Goal: Task Accomplishment & Management: Use online tool/utility

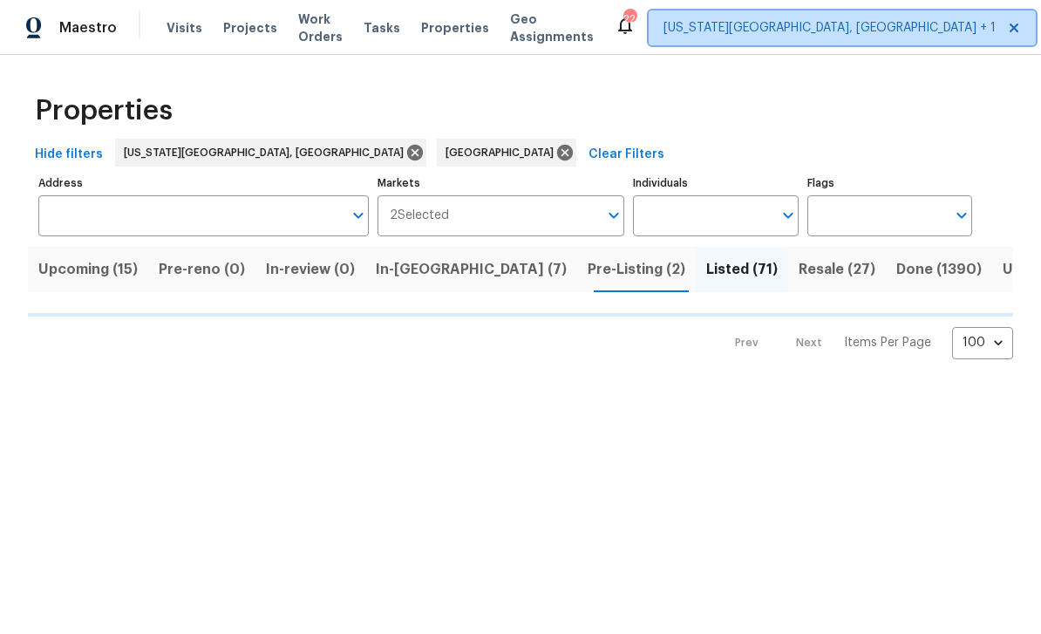
click at [825, 36] on span "[US_STATE][GEOGRAPHIC_DATA], [GEOGRAPHIC_DATA] + 1" at bounding box center [829, 27] width 332 height 17
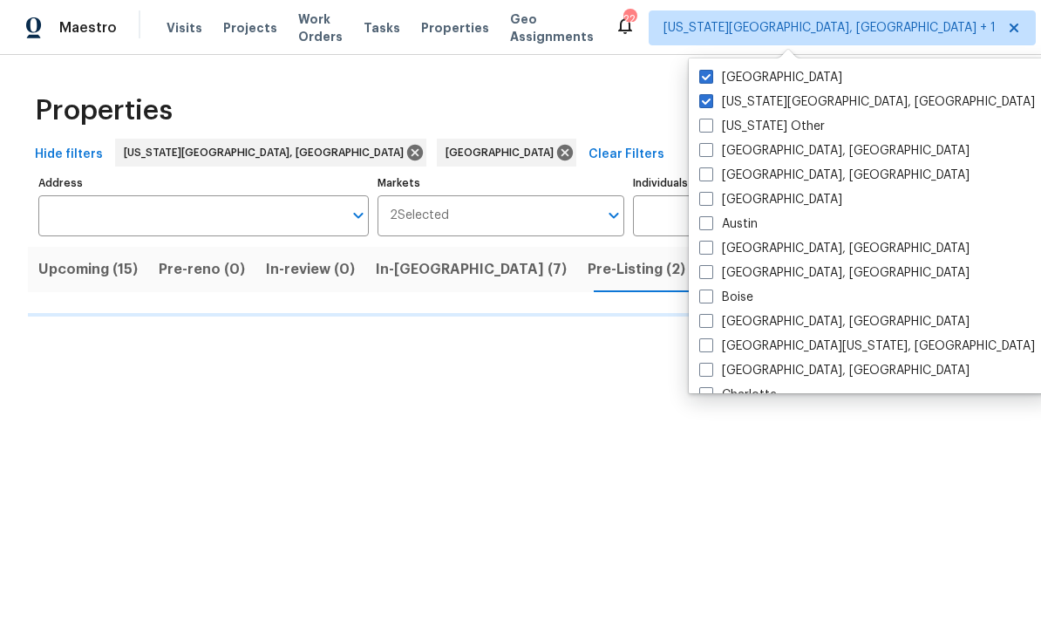
click at [711, 82] on span at bounding box center [706, 77] width 14 height 14
click at [710, 80] on input "[GEOGRAPHIC_DATA]" at bounding box center [704, 74] width 11 height 11
checkbox input "false"
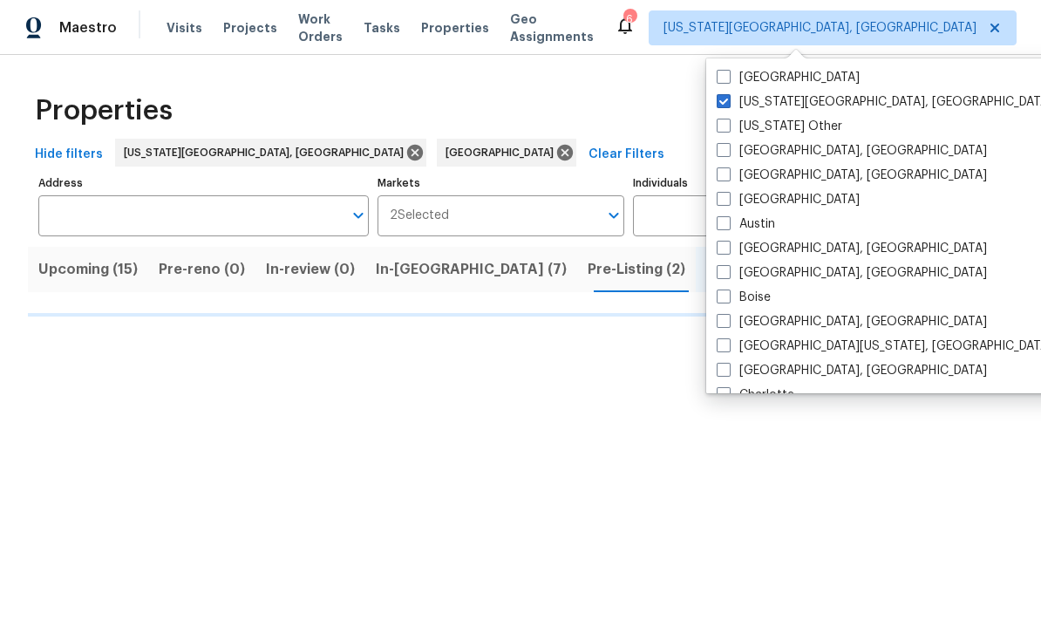
click at [536, 224] on input "Markets" at bounding box center [524, 215] width 150 height 41
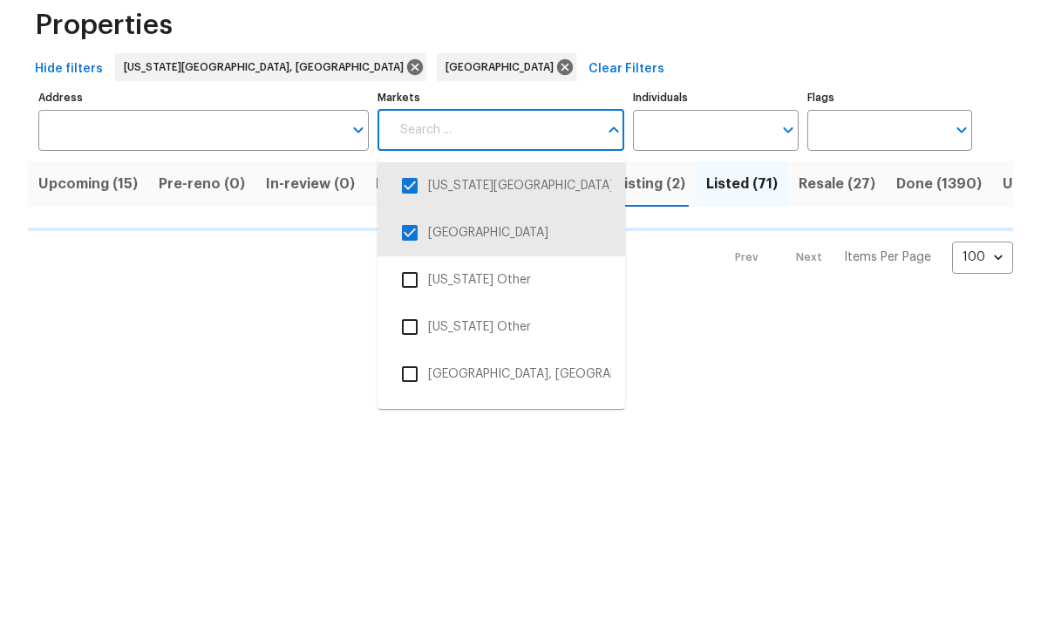
click at [419, 300] on input "checkbox" at bounding box center [409, 318] width 37 height 37
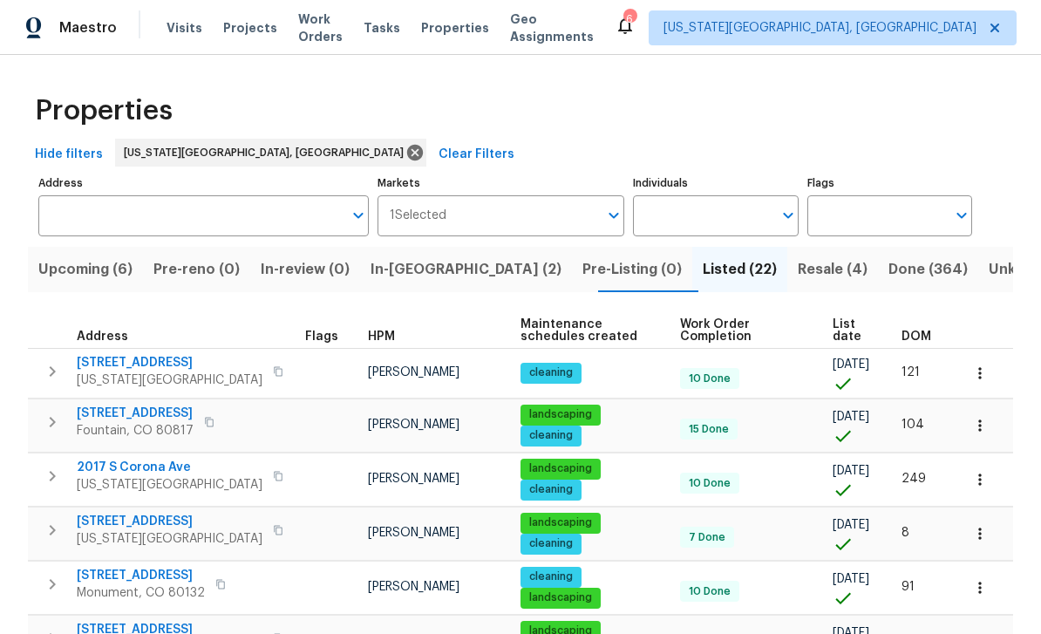
click at [82, 275] on span "Upcoming (6)" at bounding box center [85, 269] width 94 height 24
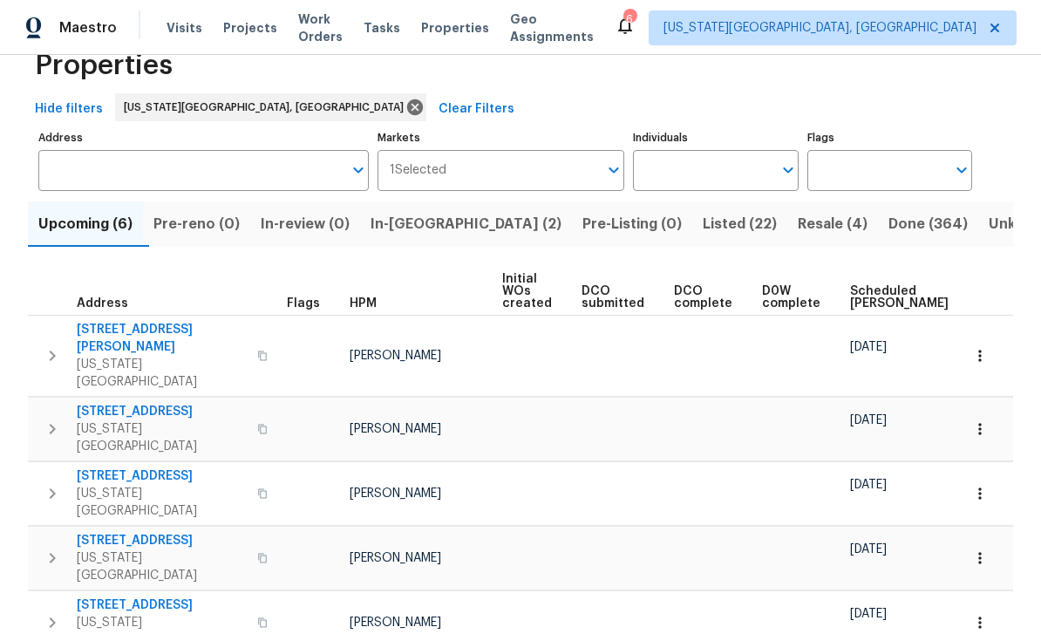
click at [397, 30] on span "Tasks" at bounding box center [381, 28] width 37 height 12
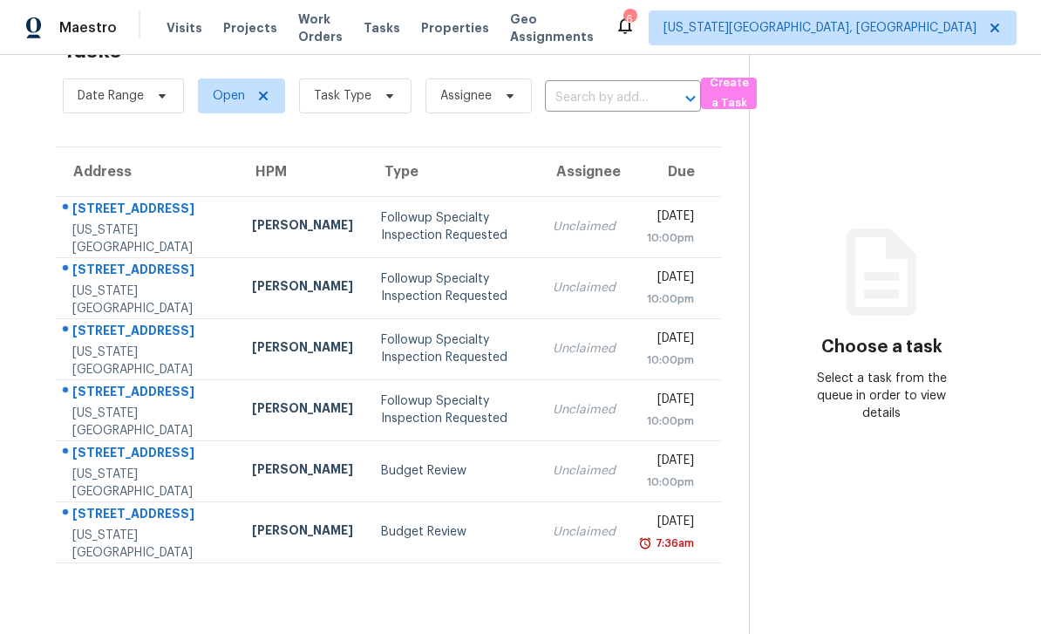
scroll to position [55, 0]
click at [149, 526] on div "[STREET_ADDRESS]" at bounding box center [148, 516] width 152 height 22
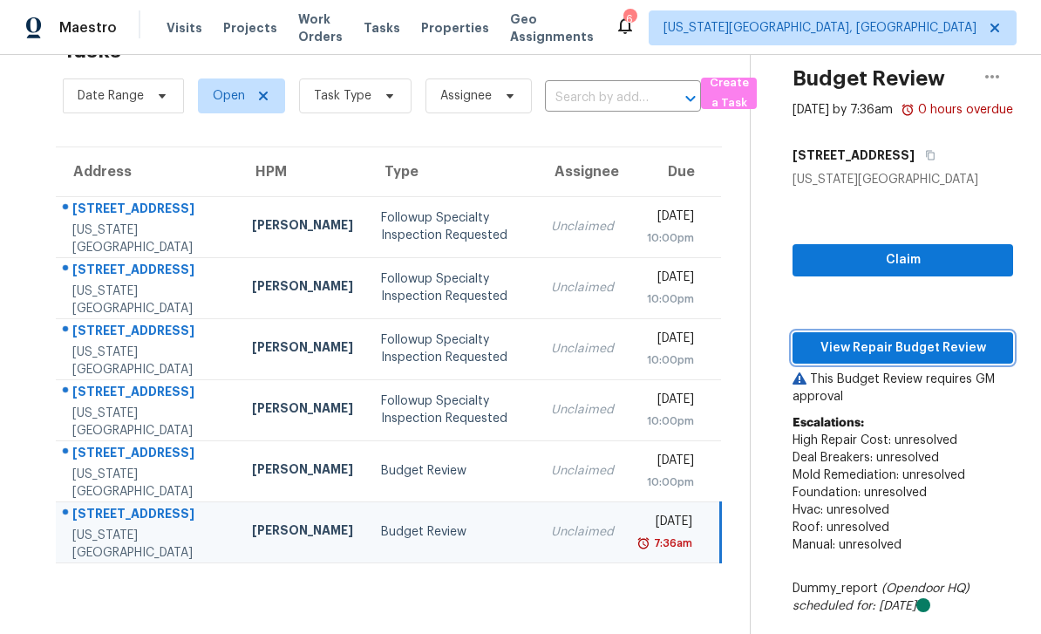
click at [910, 359] on span "View Repair Budget Review" at bounding box center [902, 348] width 193 height 22
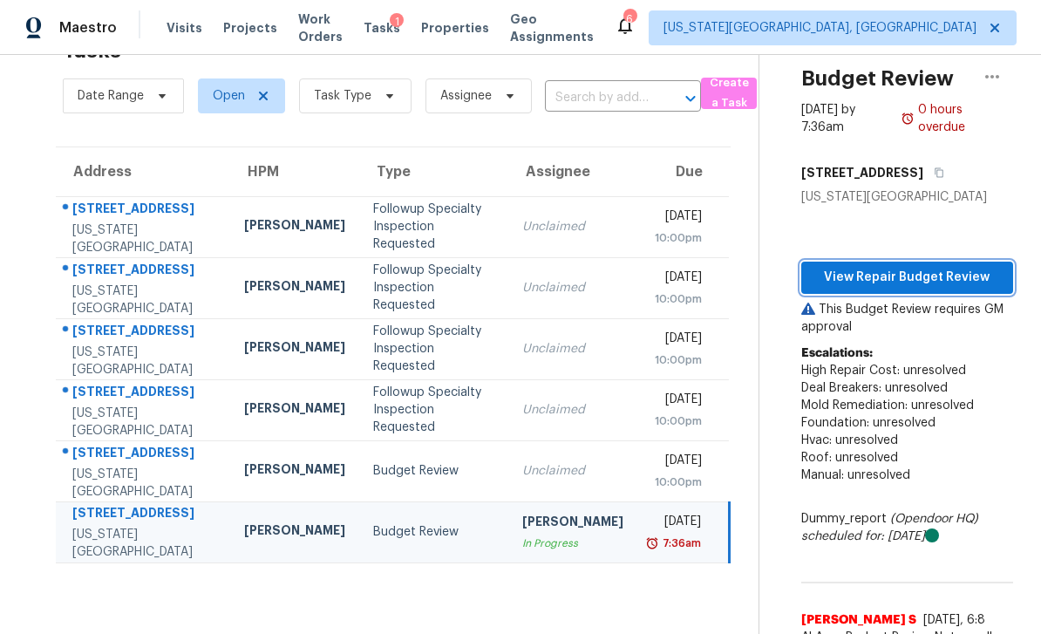
click at [957, 275] on span "View Repair Budget Review" at bounding box center [907, 278] width 184 height 22
click at [1002, 82] on button "button" at bounding box center [992, 77] width 42 height 42
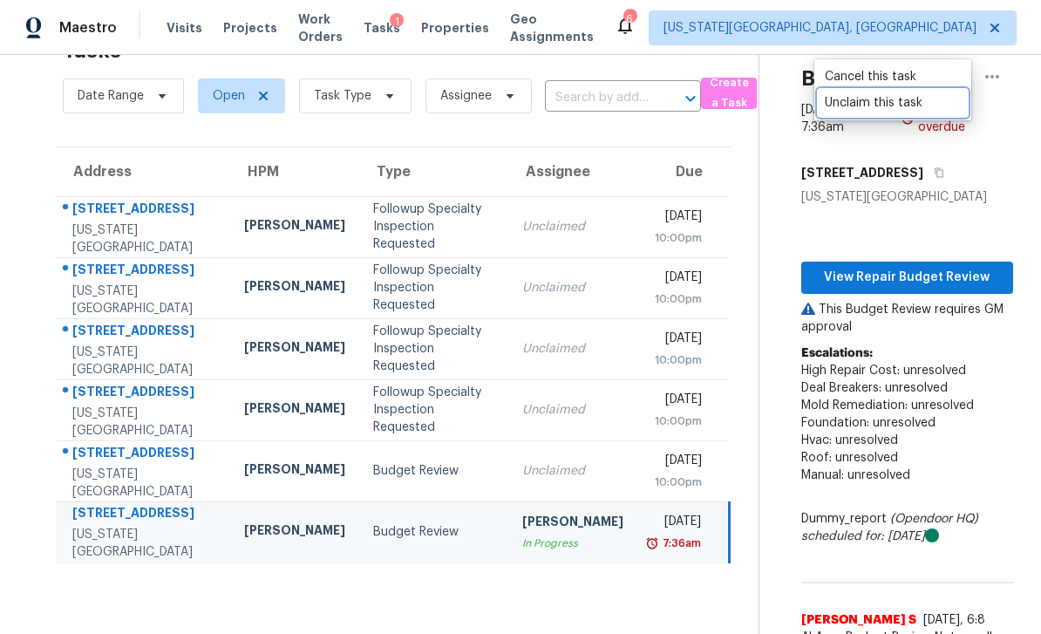
click at [861, 101] on div "Unclaim this task" at bounding box center [893, 102] width 136 height 17
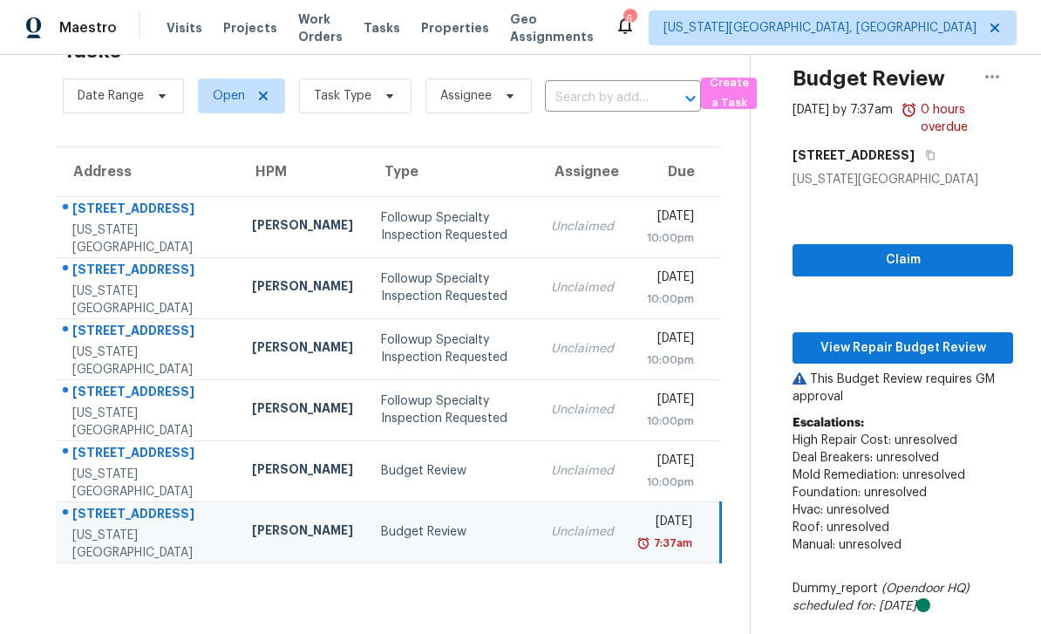
click at [204, 561] on div "[US_STATE][GEOGRAPHIC_DATA]" at bounding box center [148, 543] width 152 height 35
click at [61, 475] on div "[STREET_ADDRESS][US_STATE]" at bounding box center [140, 472] width 167 height 57
